Goal: Communication & Community: Ask a question

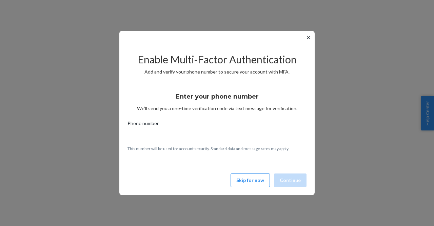
click at [258, 180] on button "Skip for now" at bounding box center [250, 181] width 39 height 14
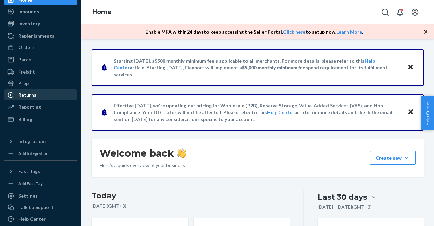
scroll to position [50, 0]
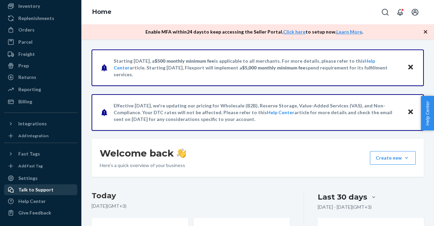
click at [33, 191] on div "Talk to Support" at bounding box center [35, 190] width 35 height 7
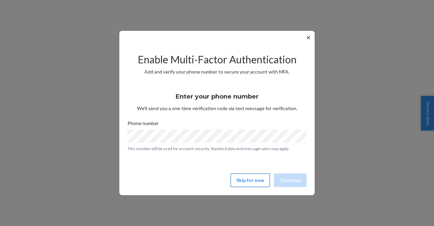
click at [252, 179] on button "Skip for now" at bounding box center [250, 181] width 39 height 14
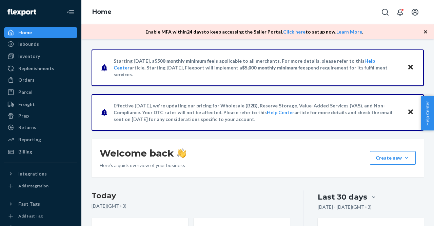
scroll to position [50, 0]
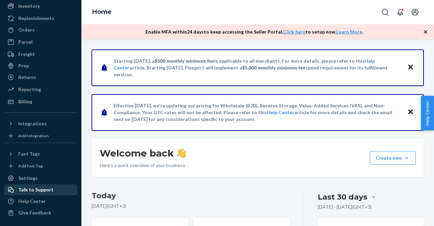
click at [32, 190] on div "Talk to Support" at bounding box center [35, 190] width 35 height 7
